Goal: Transaction & Acquisition: Book appointment/travel/reservation

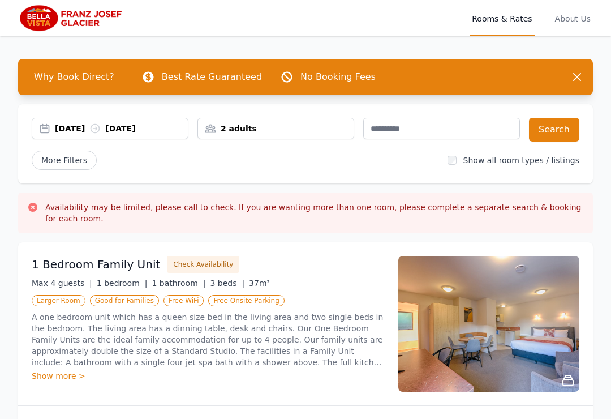
click at [275, 123] on div "2 adults" at bounding box center [276, 128] width 156 height 11
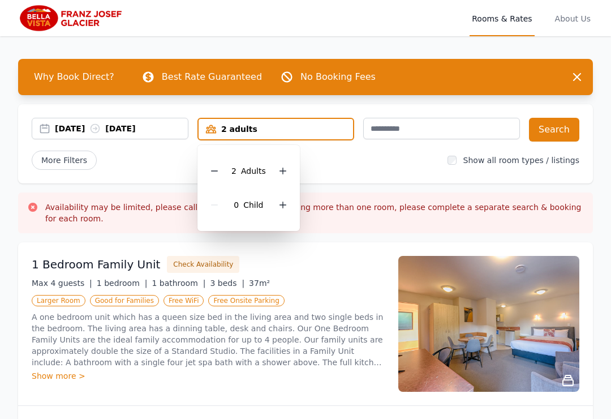
click at [285, 168] on icon at bounding box center [283, 170] width 9 height 9
click at [560, 123] on button "Search" at bounding box center [554, 130] width 50 height 24
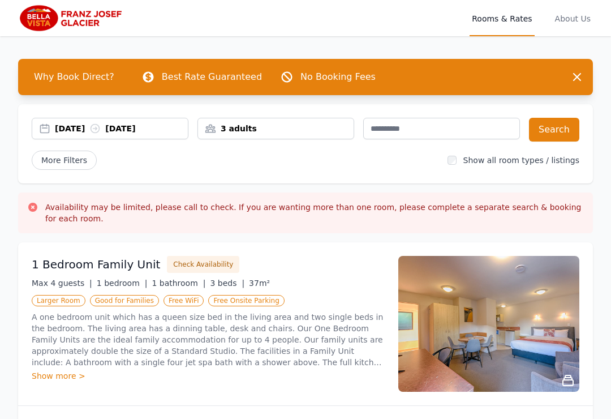
click at [158, 126] on div "[DATE] [DATE]" at bounding box center [121, 128] width 133 height 11
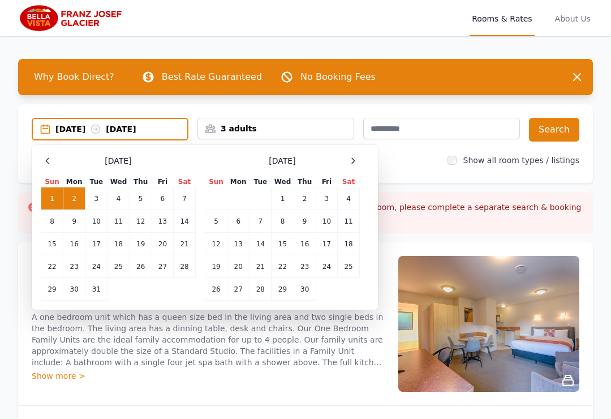
click at [97, 196] on td "3" at bounding box center [96, 198] width 22 height 23
click at [560, 124] on button "Search" at bounding box center [554, 130] width 50 height 24
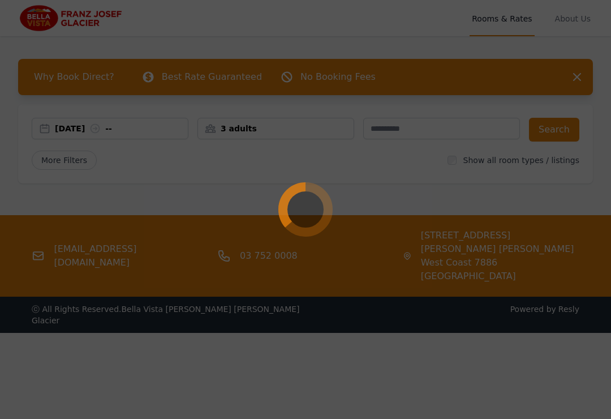
click at [423, 157] on div at bounding box center [305, 209] width 611 height 419
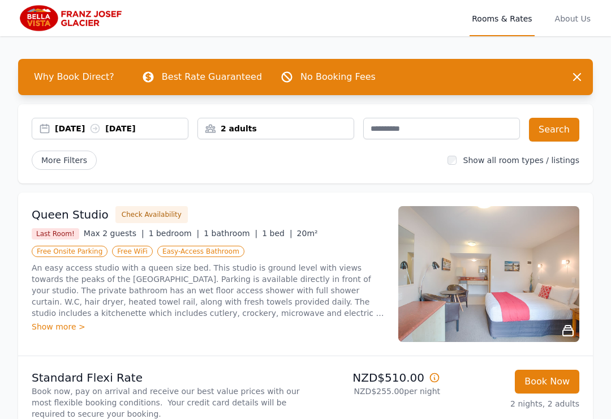
click at [312, 122] on div "2 adults" at bounding box center [276, 129] width 157 height 22
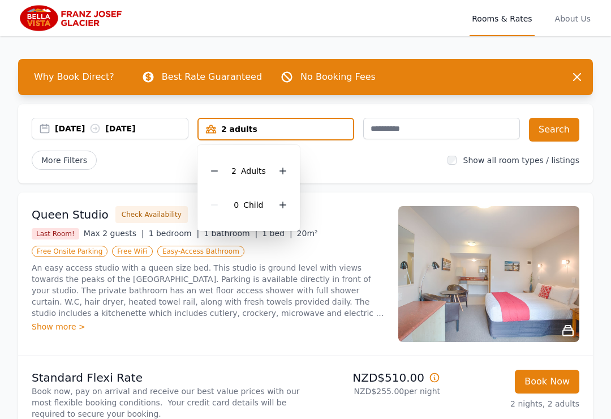
click at [285, 168] on icon at bounding box center [283, 170] width 9 height 9
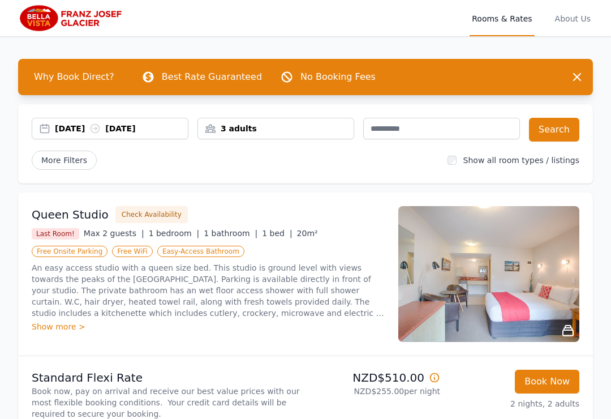
click at [559, 127] on button "Search" at bounding box center [554, 130] width 50 height 24
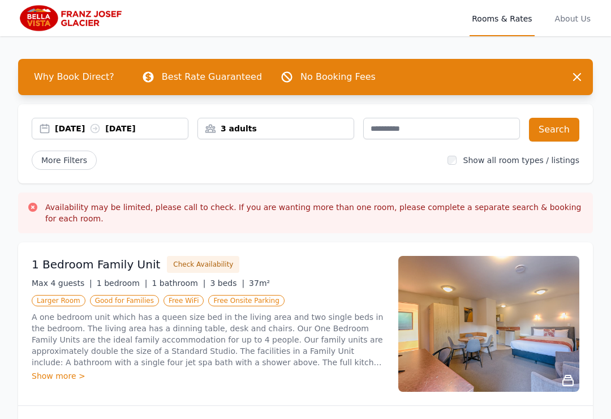
click at [578, 71] on icon "button" at bounding box center [578, 77] width 14 height 14
